Goal: Transaction & Acquisition: Purchase product/service

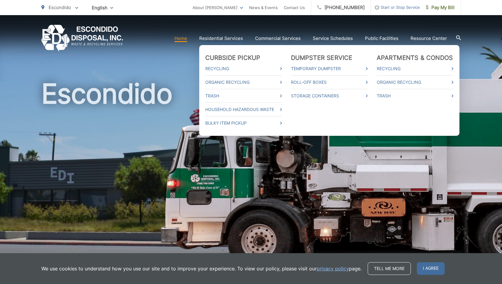
click at [227, 35] on link "Residential Services" at bounding box center [221, 38] width 44 height 7
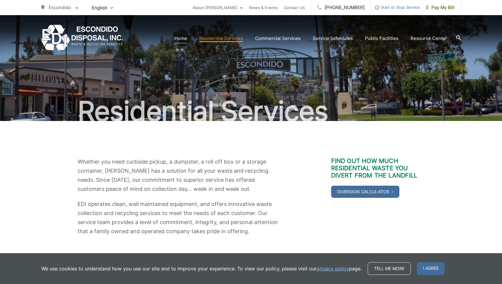
click at [180, 37] on link "Home" at bounding box center [181, 38] width 13 height 7
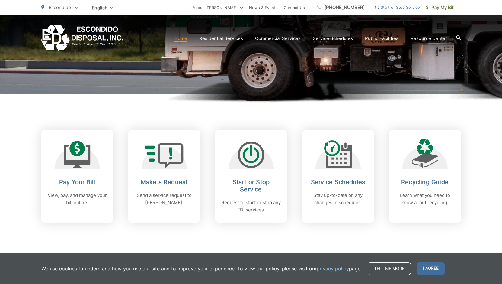
scroll to position [211, 0]
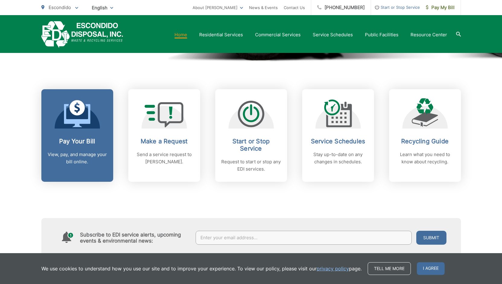
click at [74, 115] on icon at bounding box center [77, 113] width 27 height 27
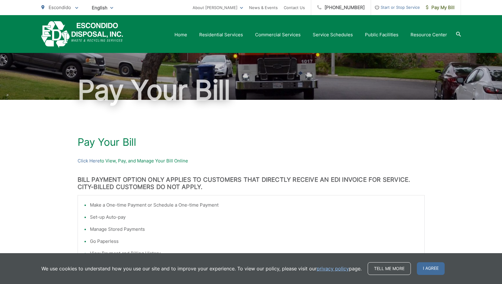
scroll to position [21, 0]
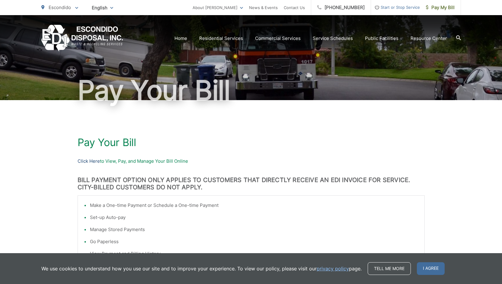
click at [92, 162] on link "Click Here" at bounding box center [89, 160] width 22 height 7
